Goal: Information Seeking & Learning: Learn about a topic

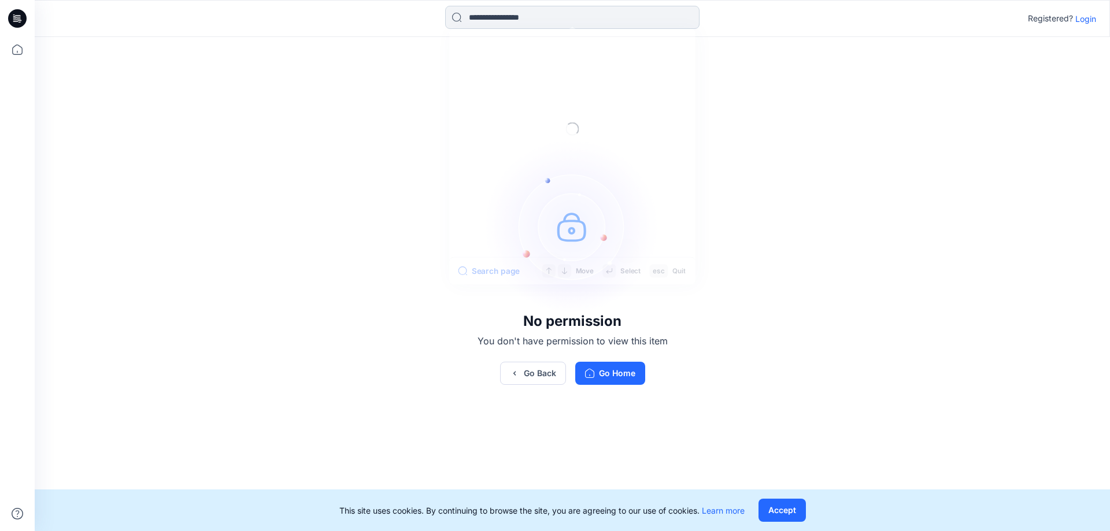
click at [520, 17] on input at bounding box center [572, 17] width 254 height 23
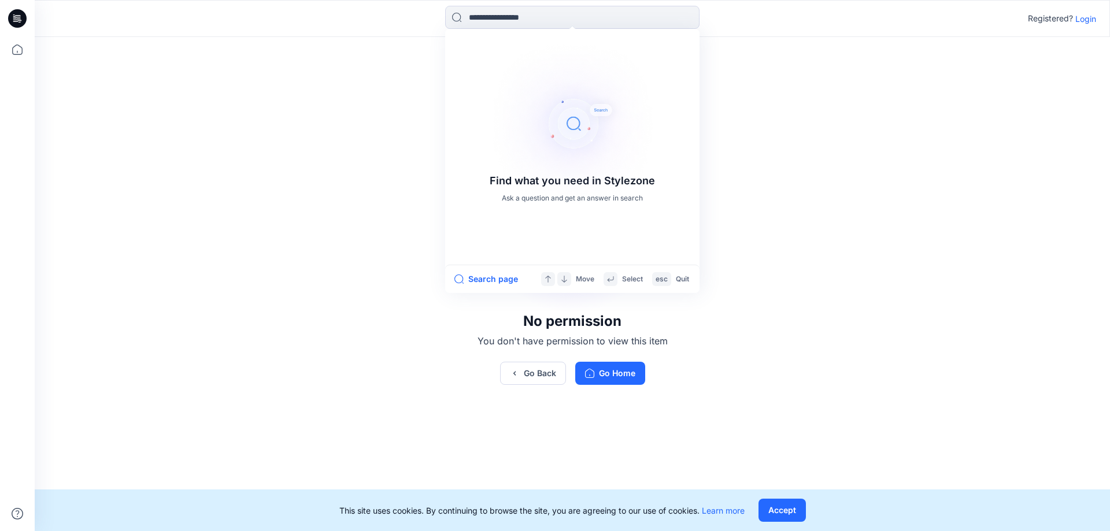
click at [20, 19] on icon at bounding box center [19, 18] width 5 height 1
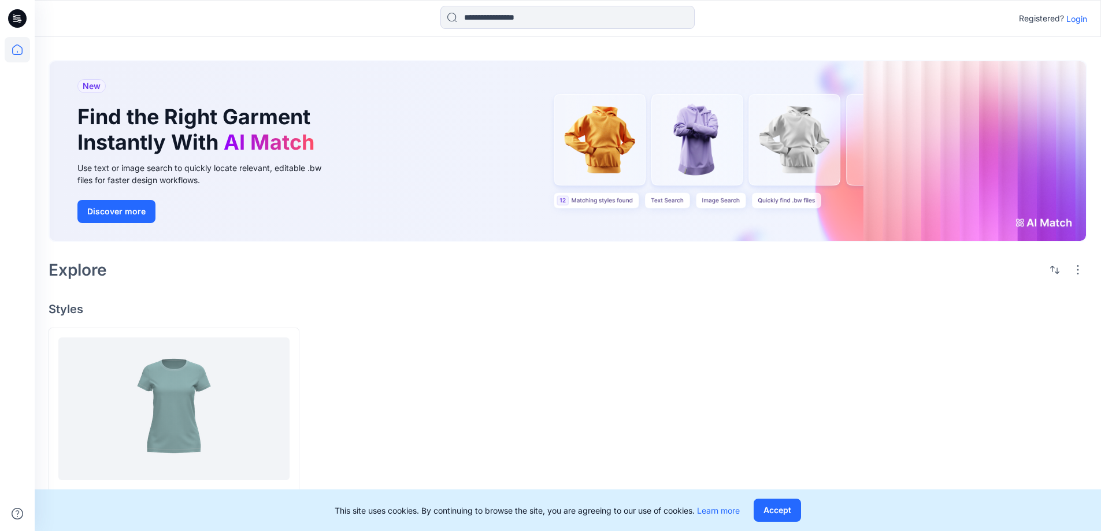
click at [1072, 21] on p "Login" at bounding box center [1076, 19] width 21 height 12
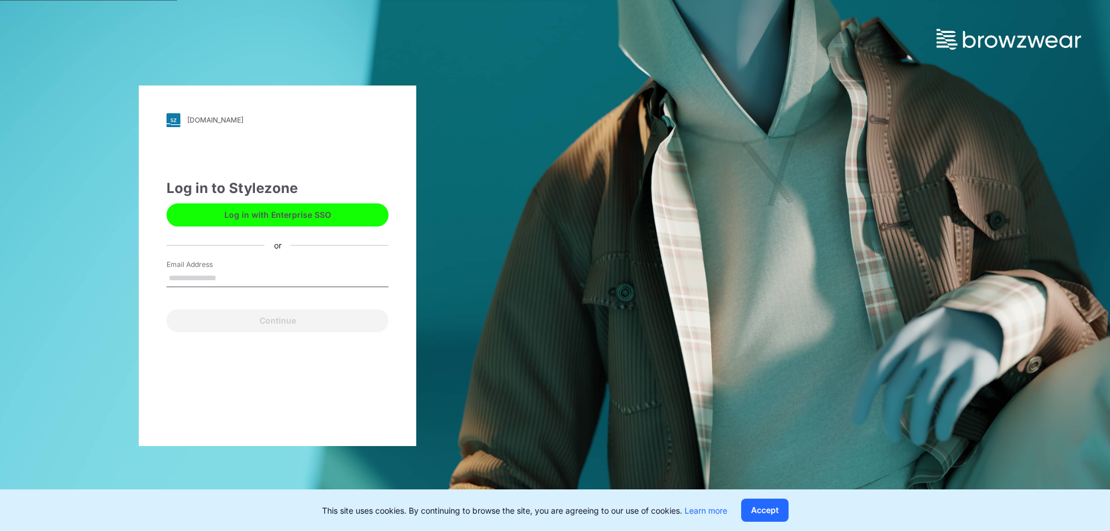
click at [213, 279] on input "Email Address" at bounding box center [277, 278] width 222 height 17
type input "**********"
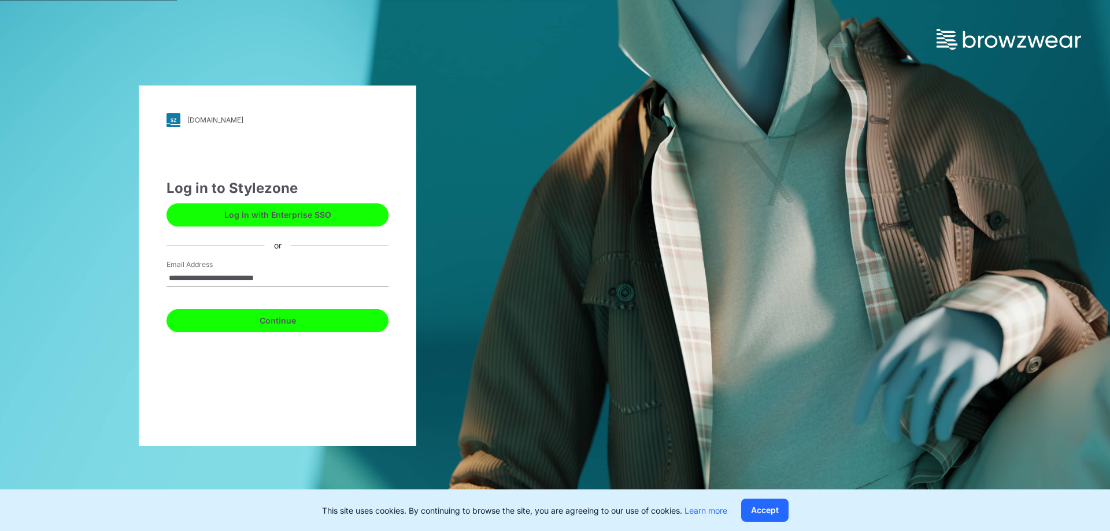
click at [246, 321] on button "Continue" at bounding box center [277, 320] width 222 height 23
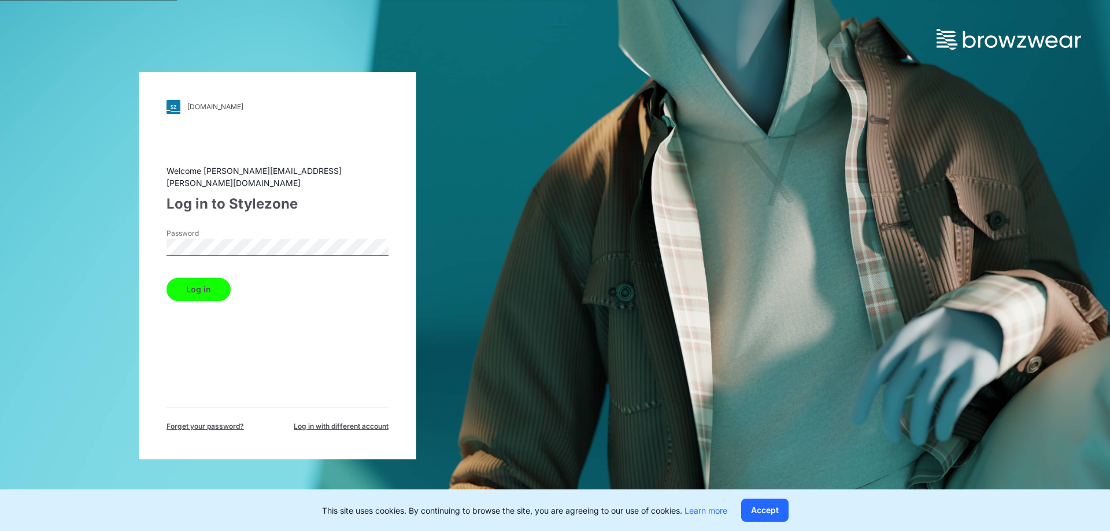
click at [202, 289] on button "Log in" at bounding box center [198, 289] width 64 height 23
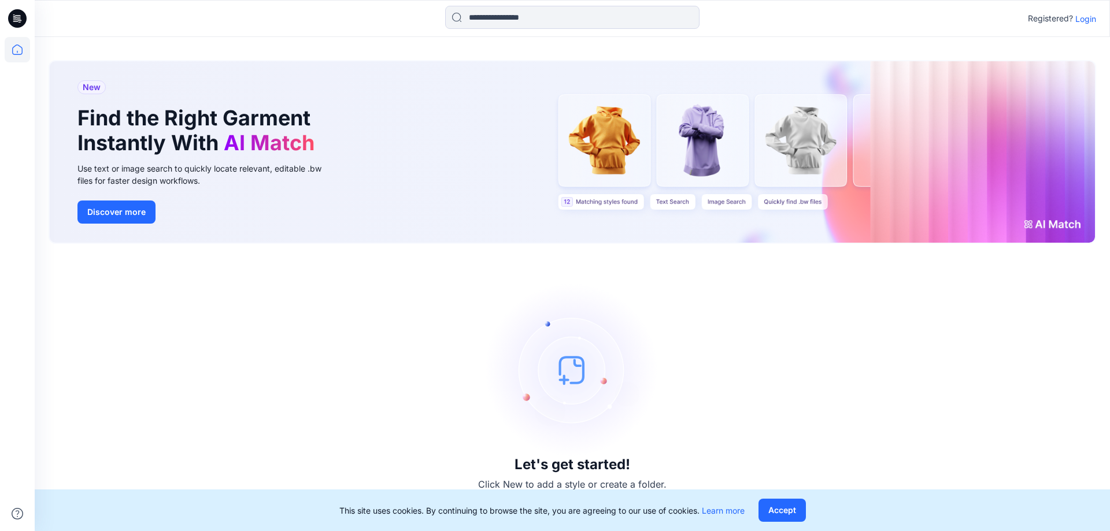
click at [1090, 23] on p "Login" at bounding box center [1085, 19] width 21 height 12
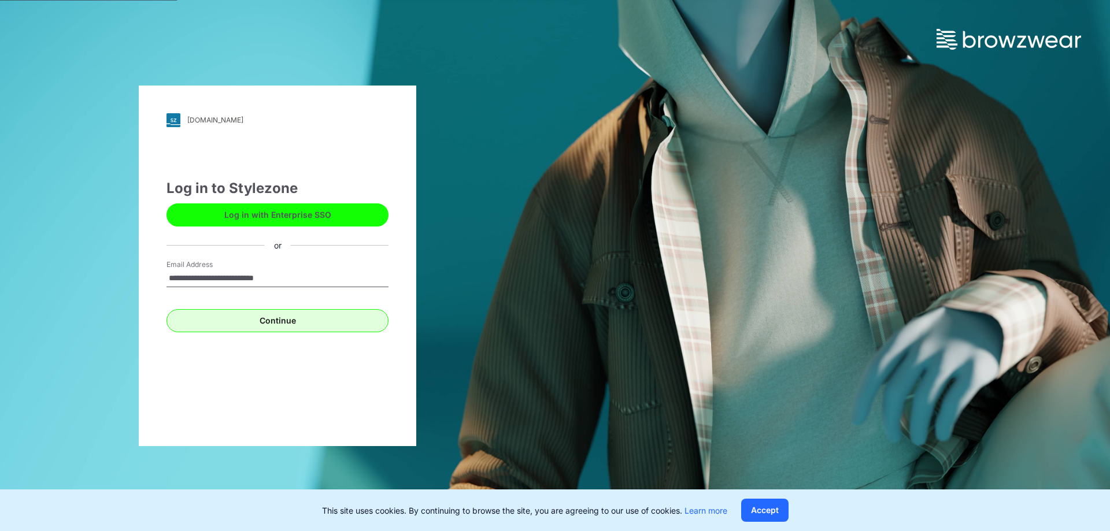
type input "**********"
click at [213, 318] on button "Continue" at bounding box center [277, 320] width 222 height 23
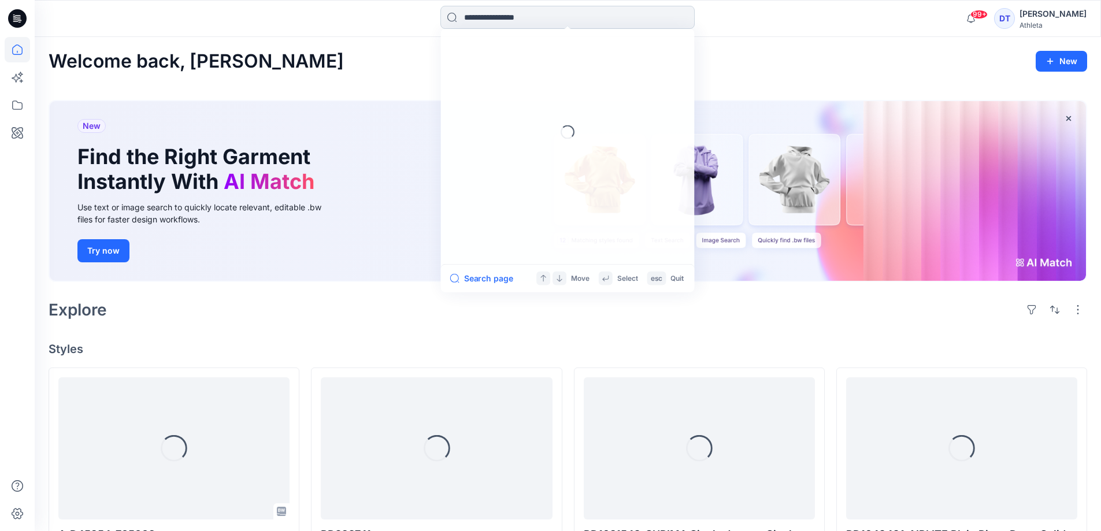
click at [525, 18] on input at bounding box center [567, 17] width 254 height 23
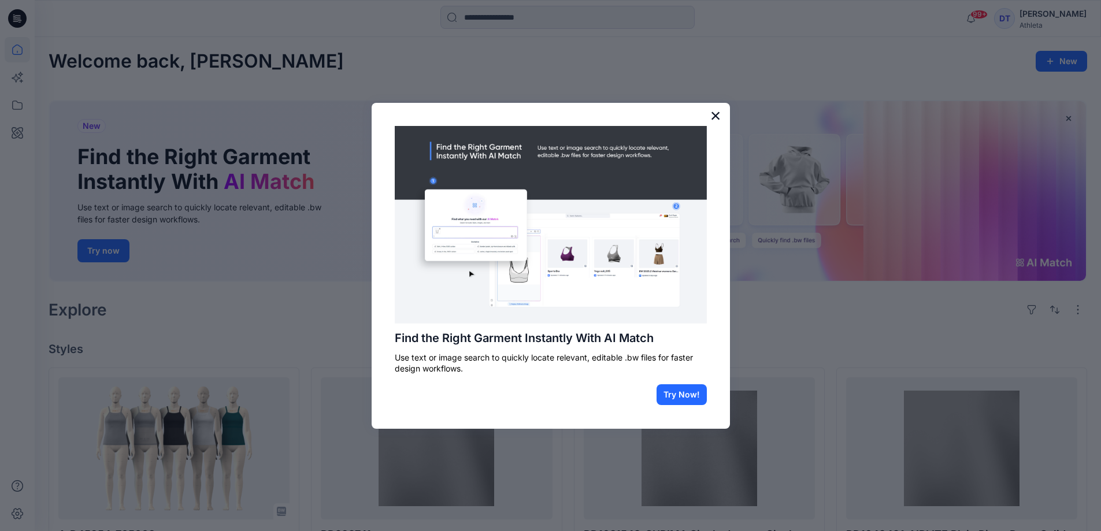
click at [714, 113] on button "×" at bounding box center [715, 115] width 11 height 18
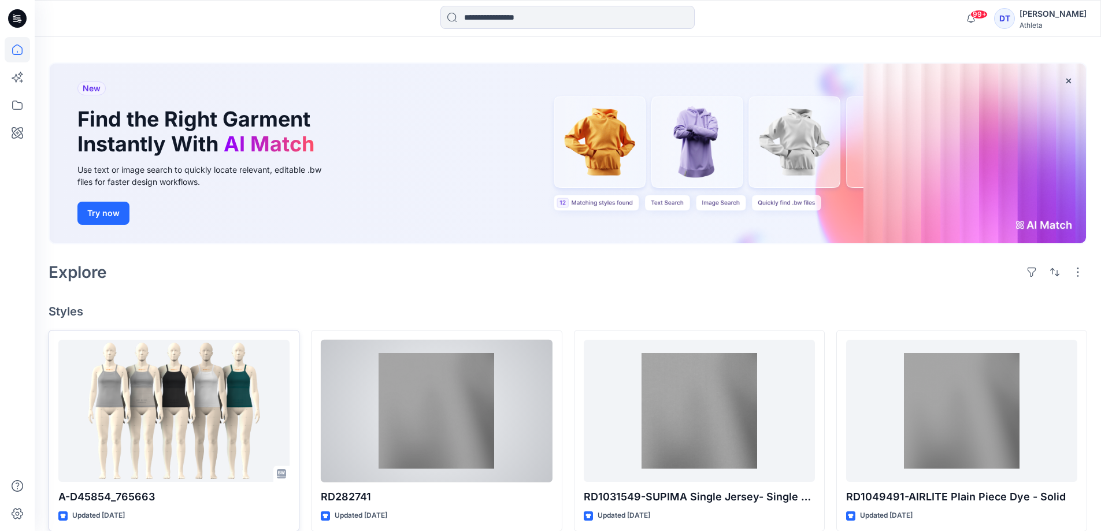
scroll to position [58, 0]
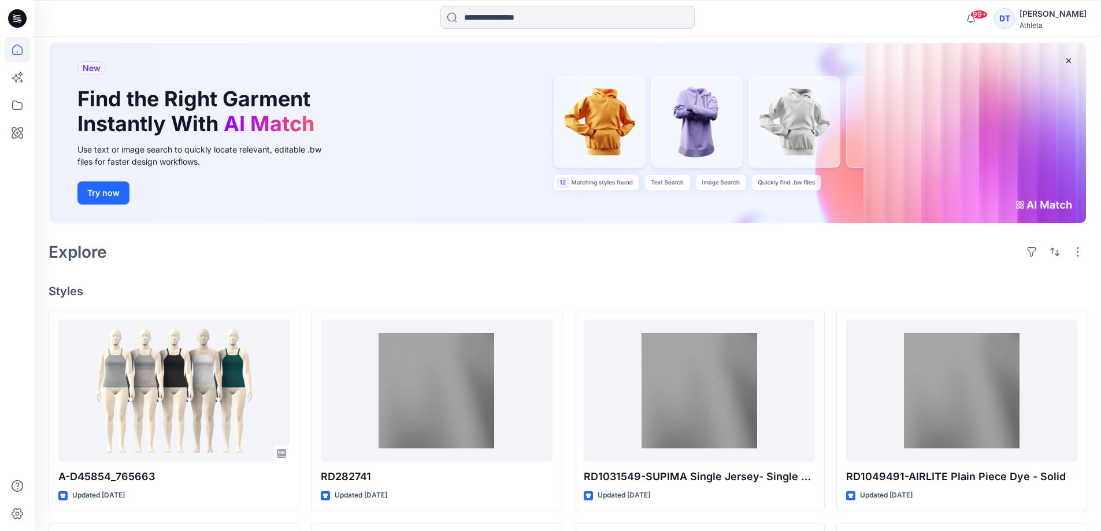
click at [531, 22] on input at bounding box center [567, 17] width 254 height 23
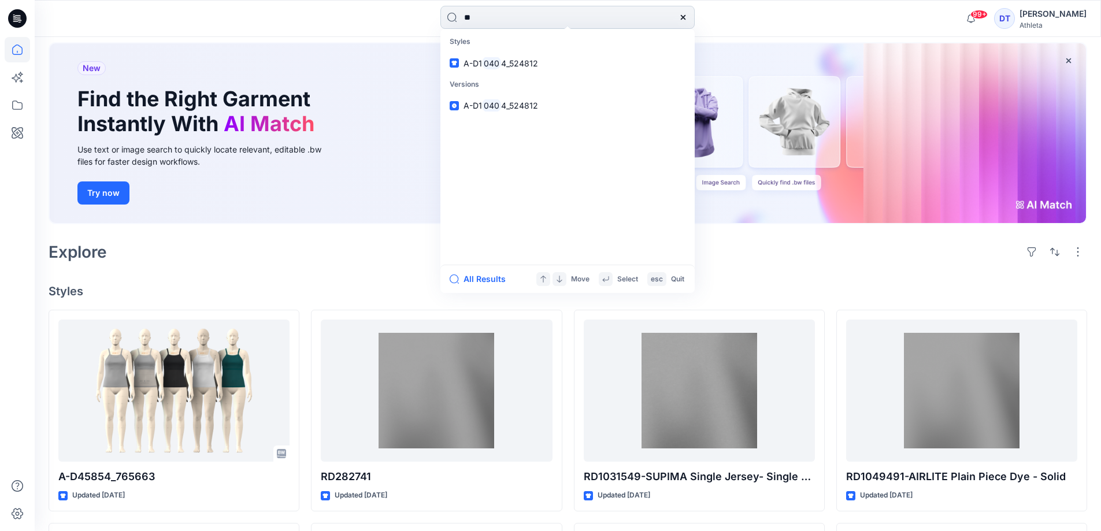
type input "*"
type input "*******"
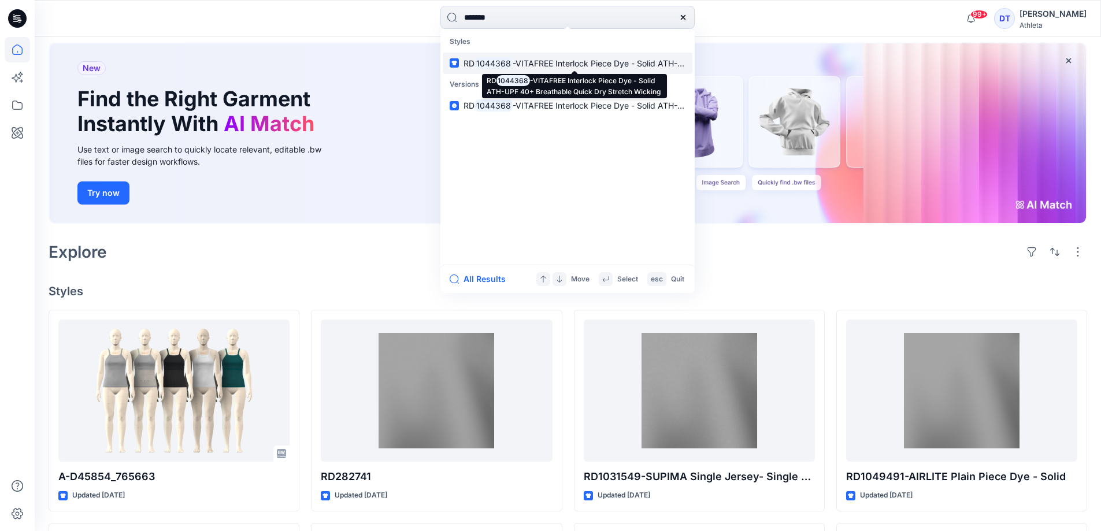
click at [529, 62] on span "-VITAFREE Interlock Piece Dye - Solid ATH-UPF 40+ Breathable Quick Dry Stretch …" at bounding box center [685, 63] width 344 height 10
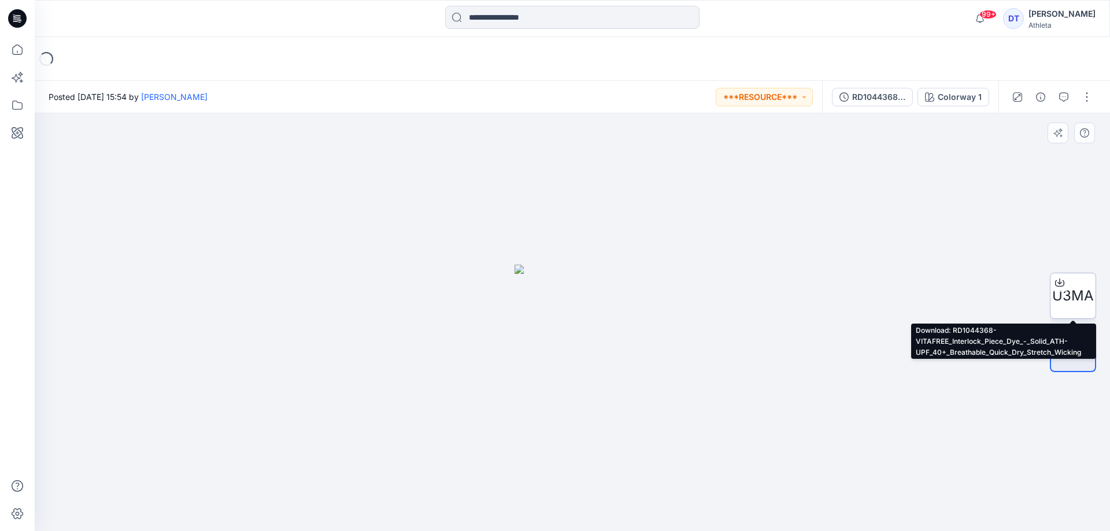
click at [1060, 284] on icon at bounding box center [1059, 282] width 9 height 9
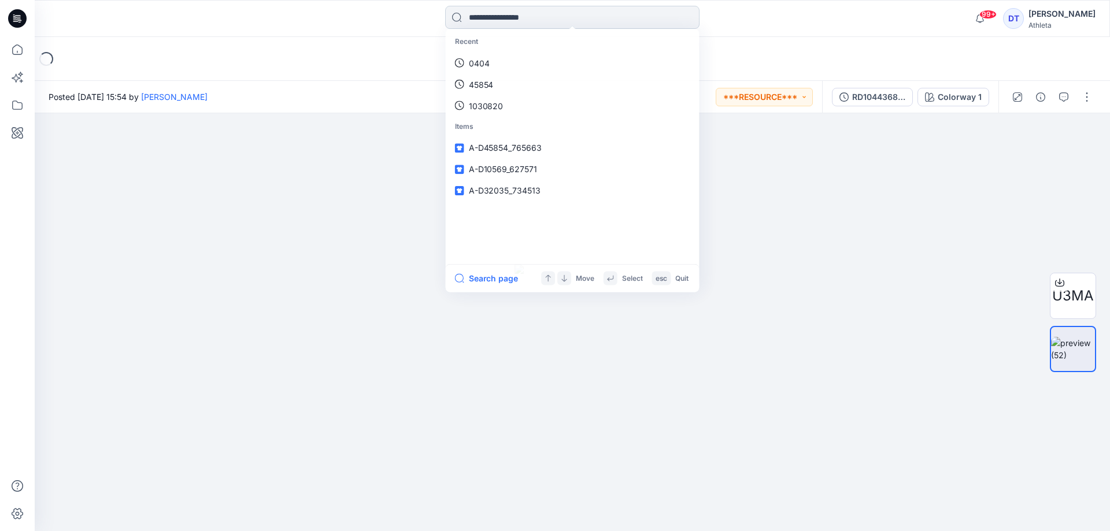
click at [565, 13] on input at bounding box center [572, 17] width 254 height 23
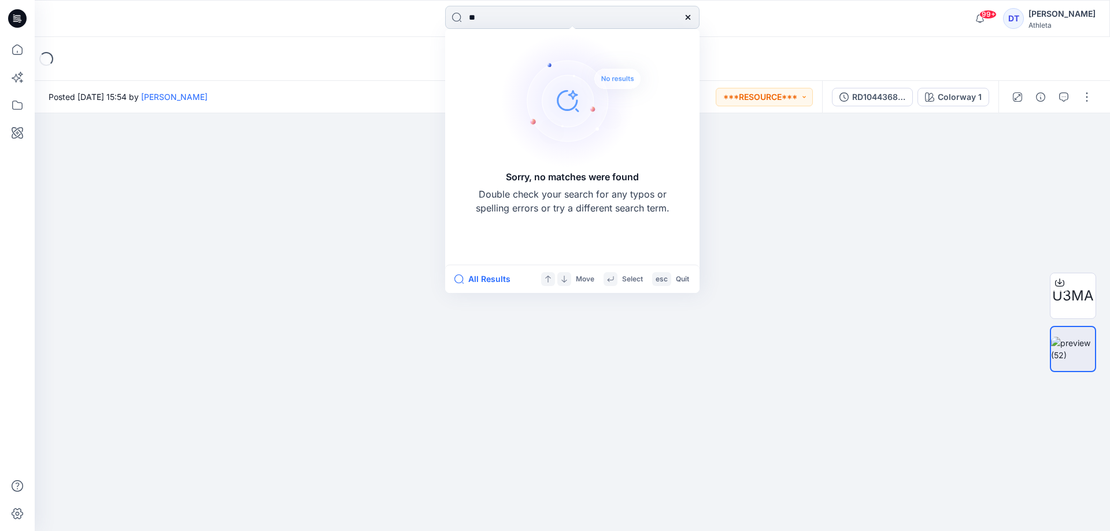
type input "*"
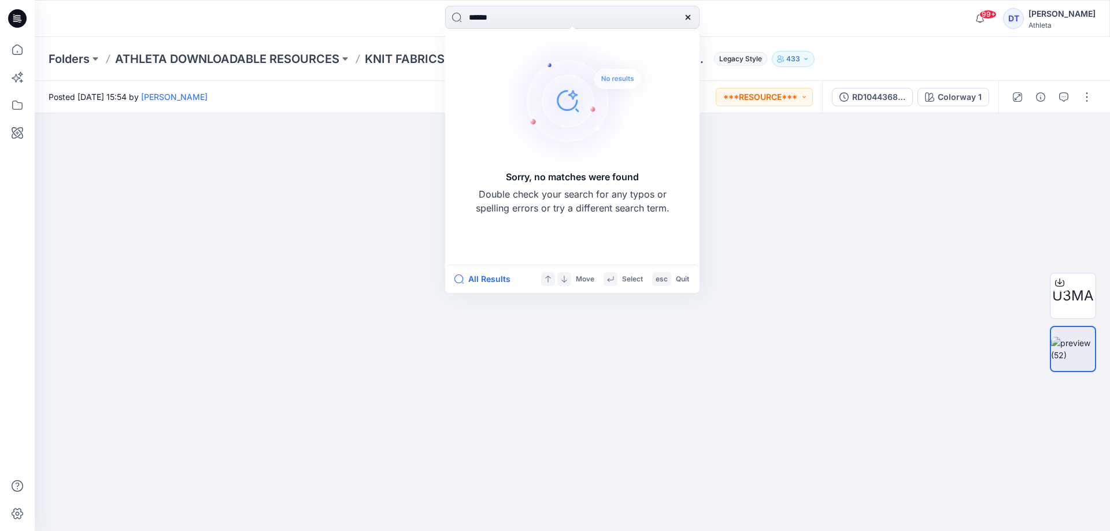
type input "******"
